Goal: Task Accomplishment & Management: Manage account settings

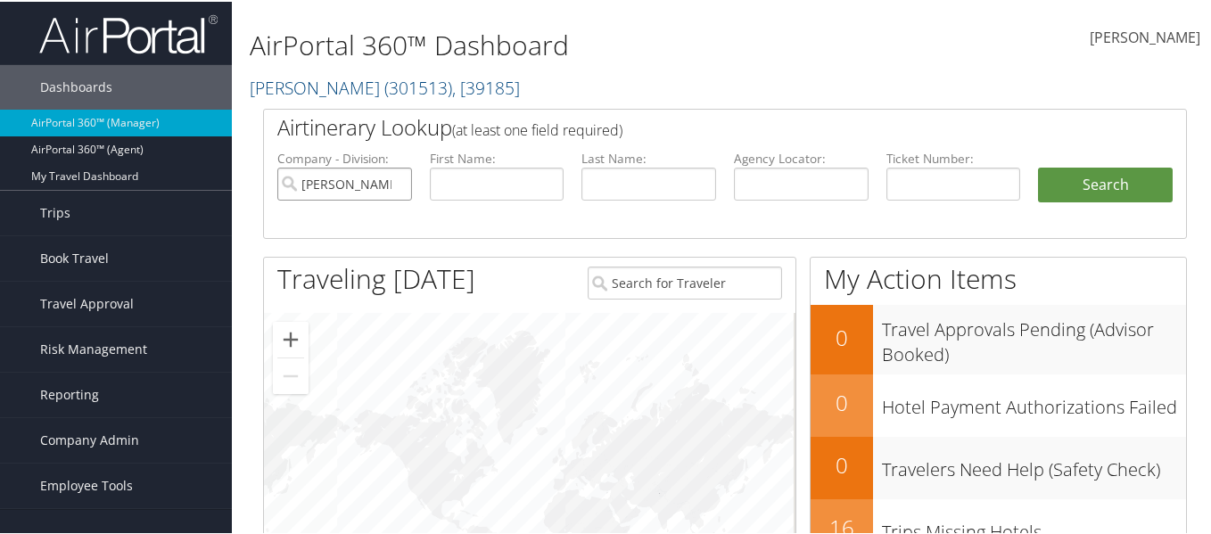
click at [400, 181] on input "[PERSON_NAME]" at bounding box center [344, 182] width 135 height 33
click at [499, 168] on input "text" at bounding box center [497, 182] width 135 height 33
paste input "Claudia"
type input "Claudia"
click at [1133, 173] on button "Search" at bounding box center [1105, 184] width 135 height 36
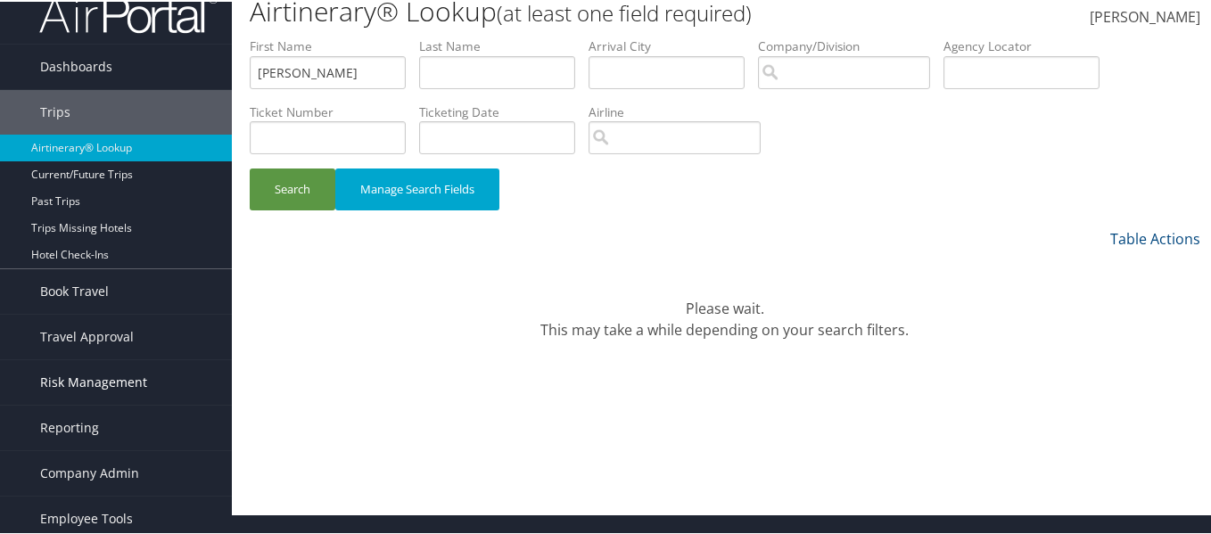
scroll to position [27, 0]
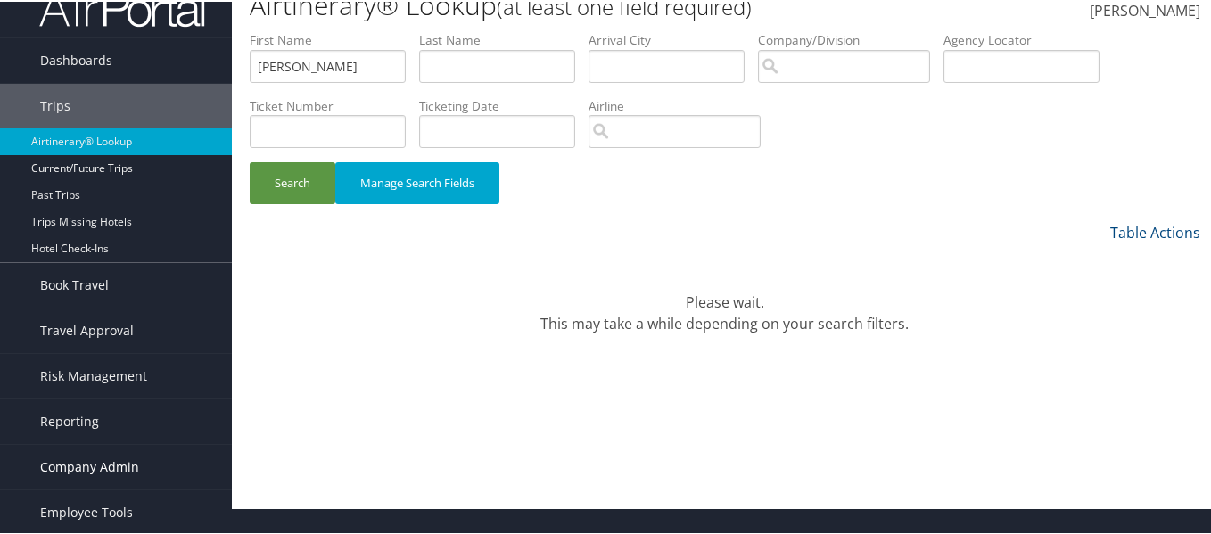
click at [97, 464] on span "Company Admin" at bounding box center [89, 465] width 99 height 45
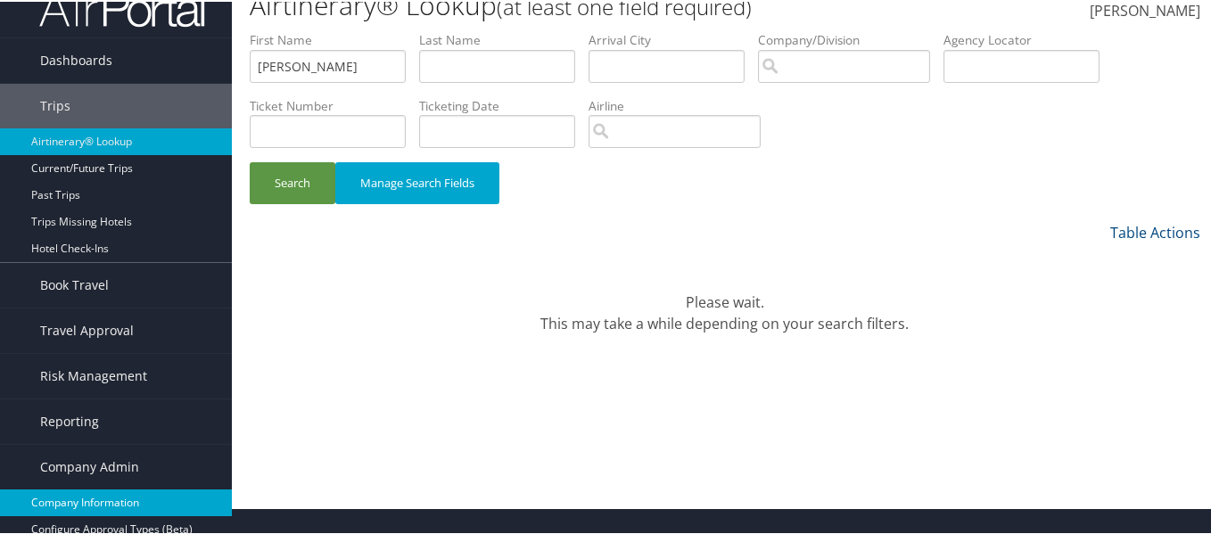
click at [131, 492] on link "Company Information" at bounding box center [116, 501] width 232 height 27
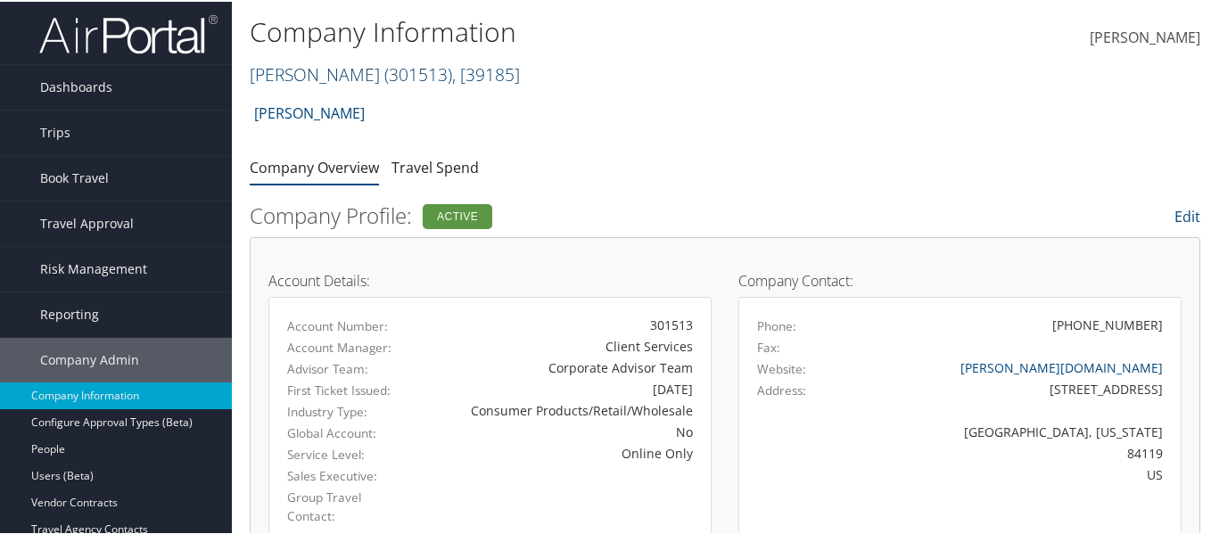
click at [384, 73] on span "( 301513 )" at bounding box center [418, 73] width 68 height 24
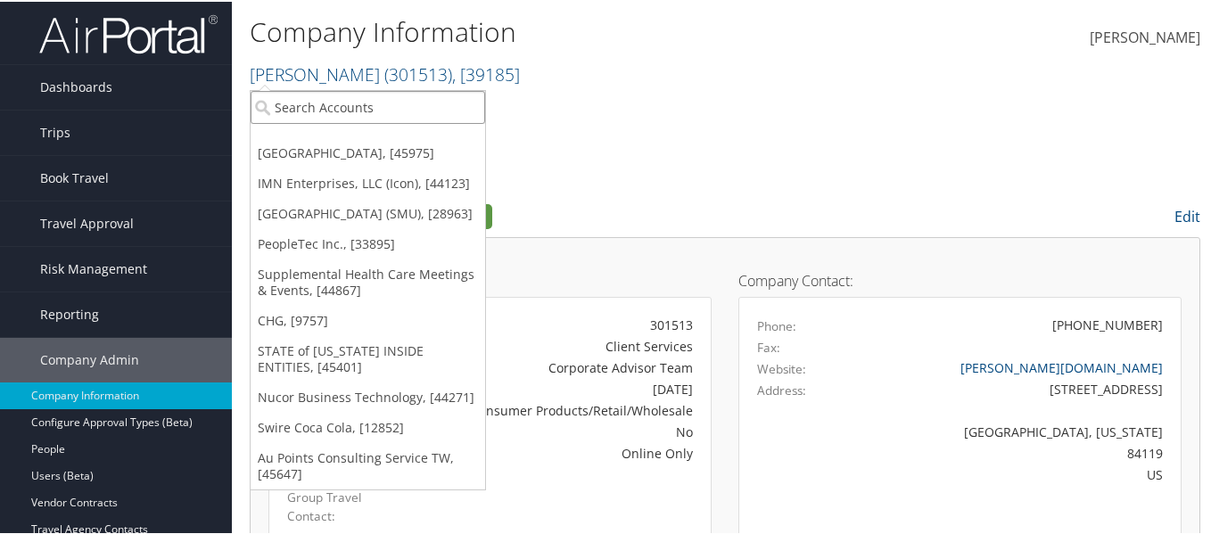
click at [338, 111] on input "search" at bounding box center [368, 105] width 235 height 33
type input "[PERSON_NAME] un"
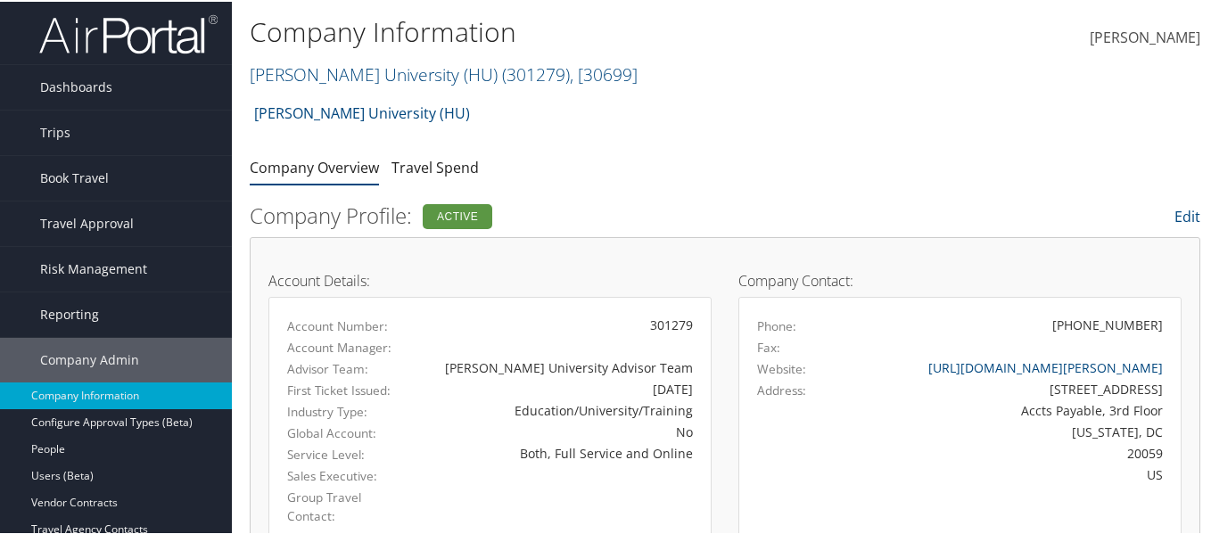
click at [702, 179] on ul "Company Overview Travel Spend" at bounding box center [725, 167] width 951 height 32
click at [112, 87] on link "Dashboards" at bounding box center [116, 85] width 232 height 45
